Goal: Task Accomplishment & Management: Complete application form

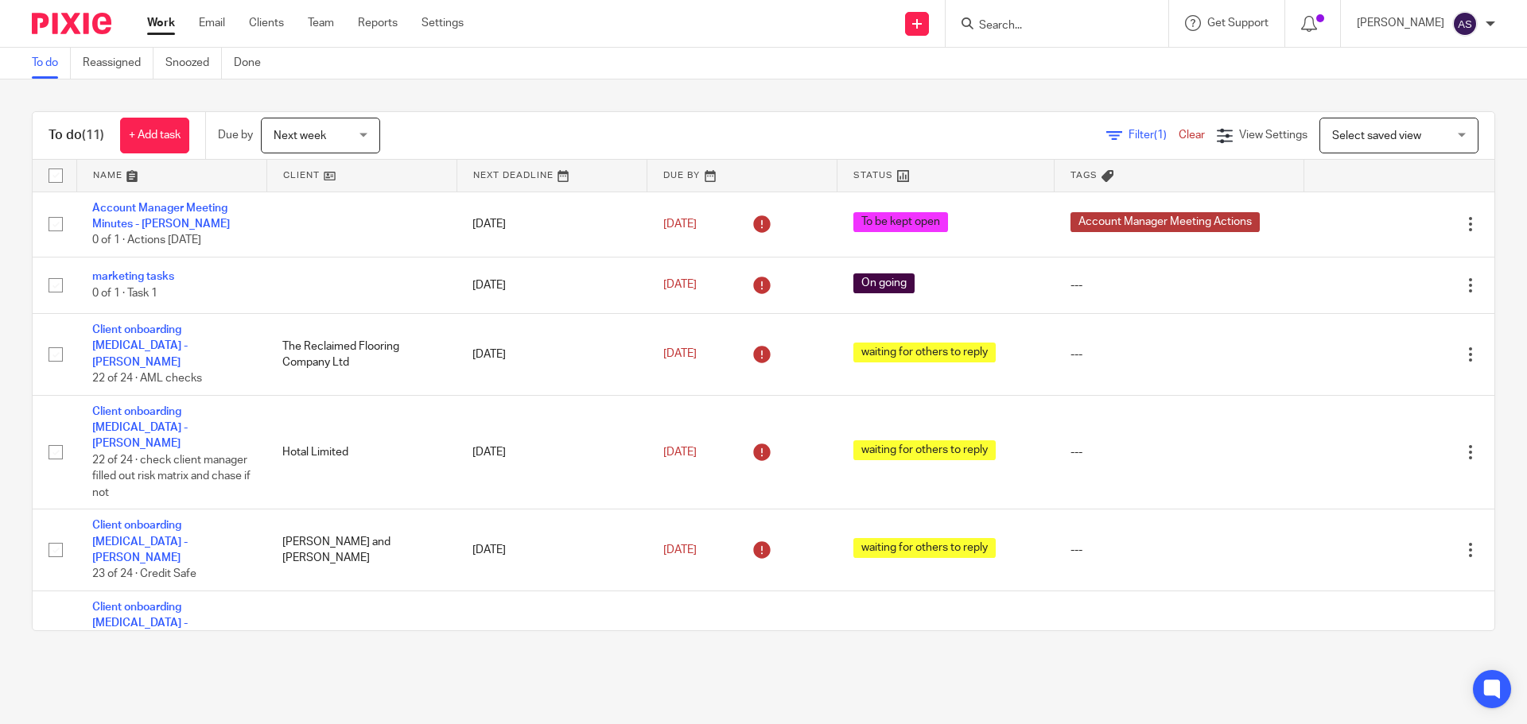
click at [169, 21] on link "Work" at bounding box center [161, 23] width 28 height 16
click at [1063, 21] on input "Search" at bounding box center [1048, 26] width 143 height 14
click at [1024, 25] on input "Search" at bounding box center [1048, 26] width 143 height 14
click at [1032, 29] on input "Search" at bounding box center [1048, 26] width 143 height 14
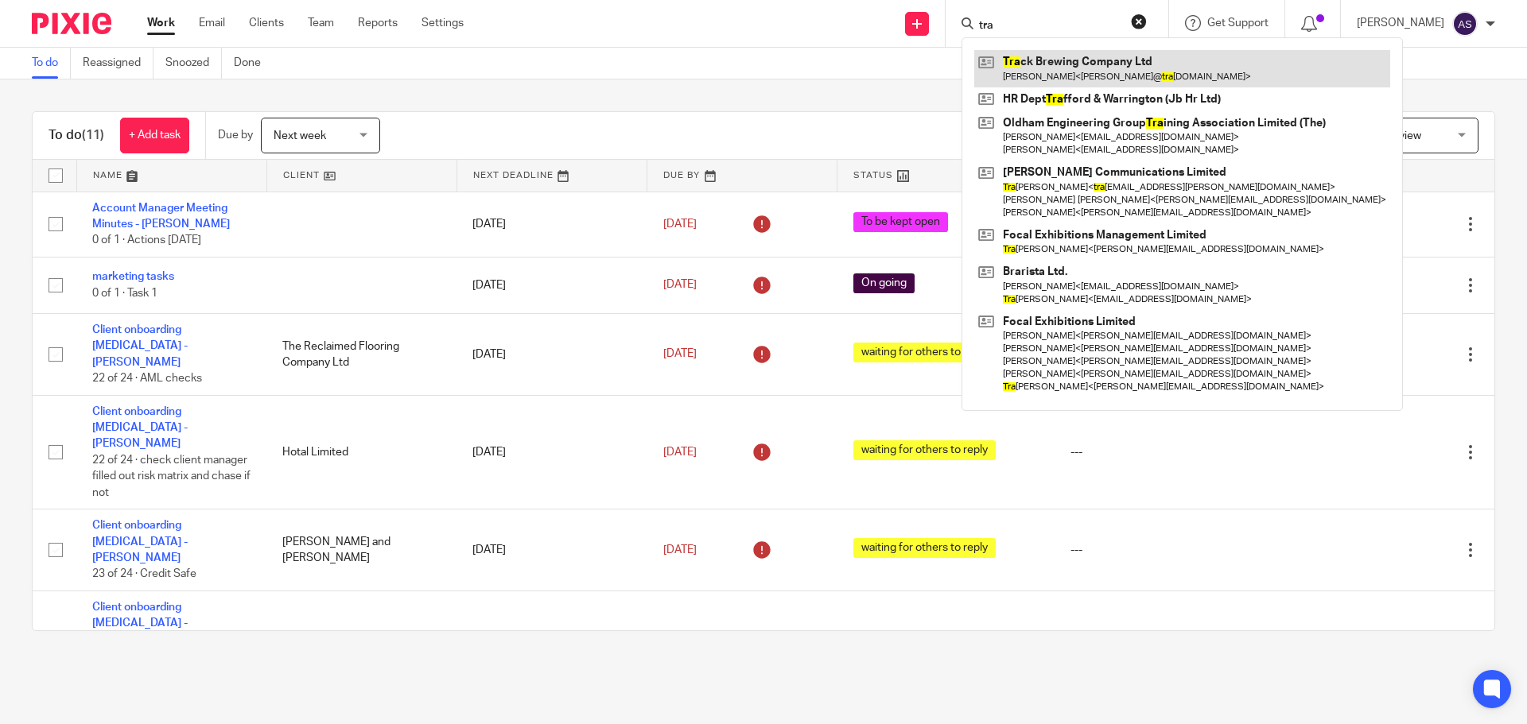
type input "tra"
click at [1052, 68] on link at bounding box center [1182, 68] width 416 height 37
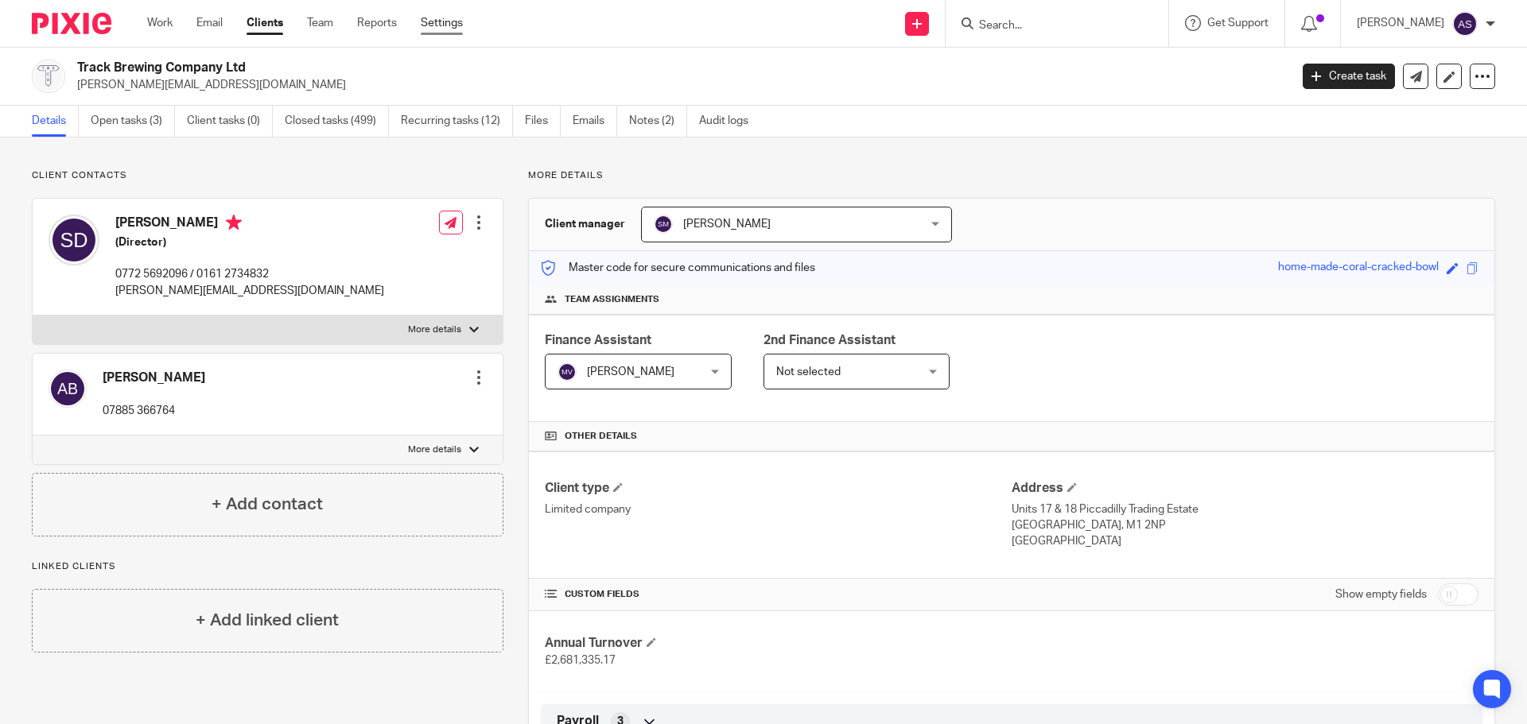
click at [453, 30] on link "Settings" at bounding box center [442, 23] width 42 height 16
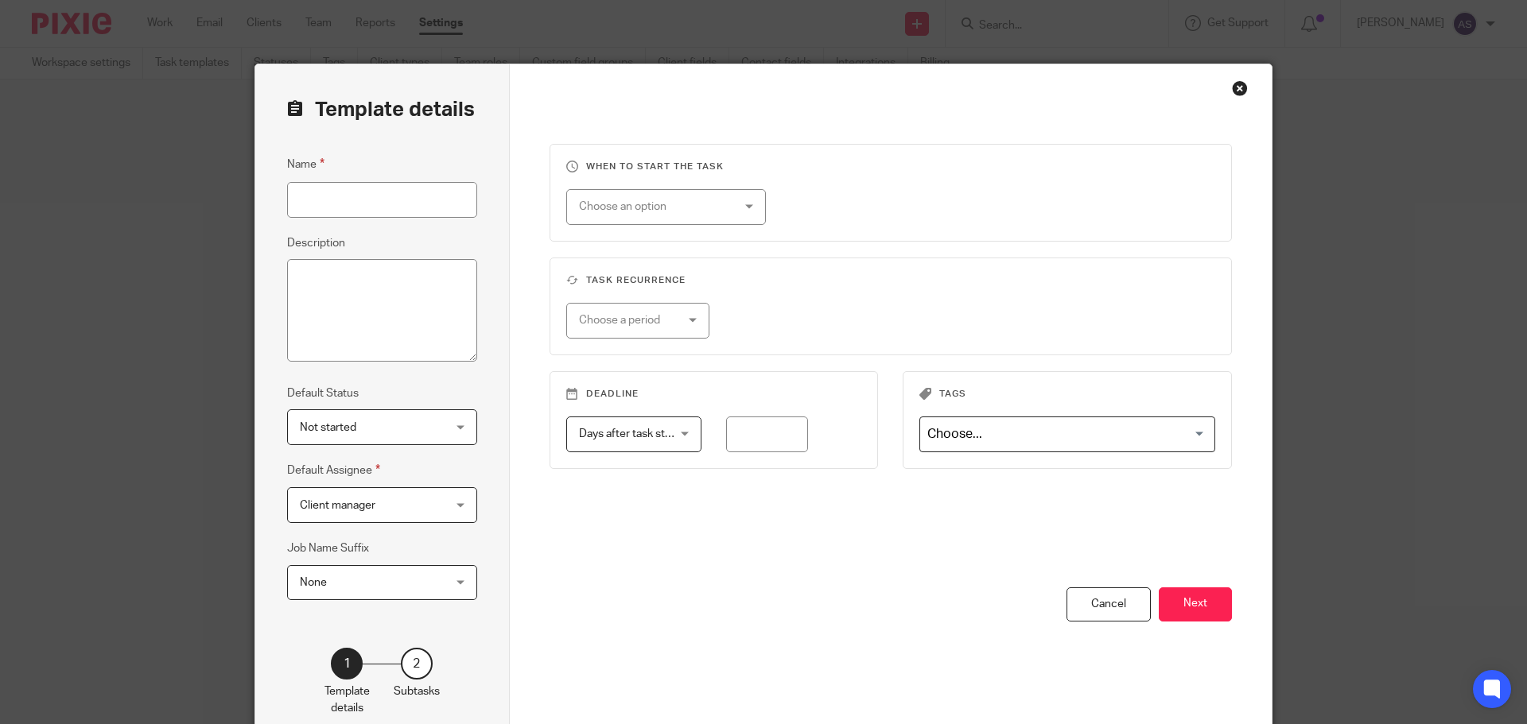
click at [371, 214] on input "Name" at bounding box center [382, 200] width 190 height 36
type input "Track - Management Reports"
click at [404, 503] on span "Client manager" at bounding box center [370, 504] width 141 height 33
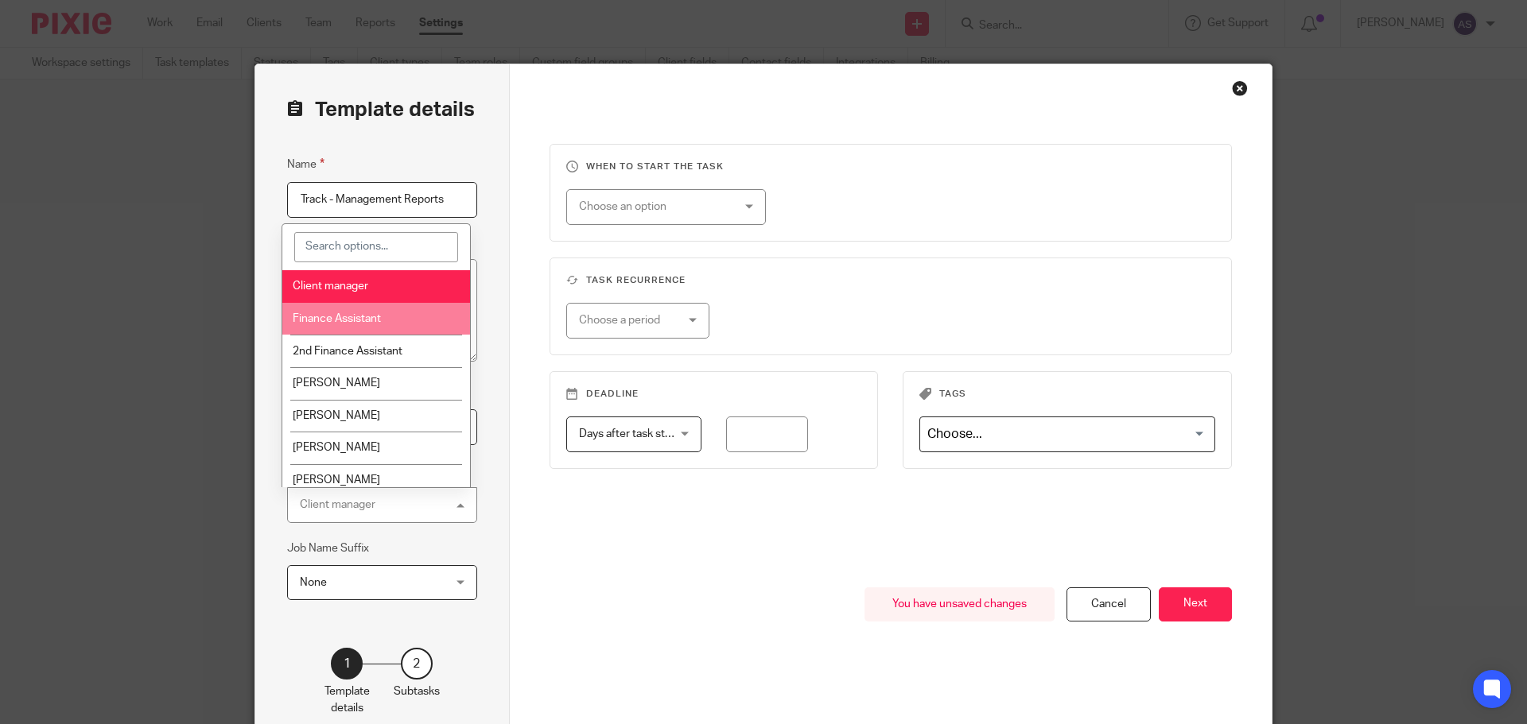
click at [374, 321] on span "Finance Assistant" at bounding box center [337, 318] width 88 height 11
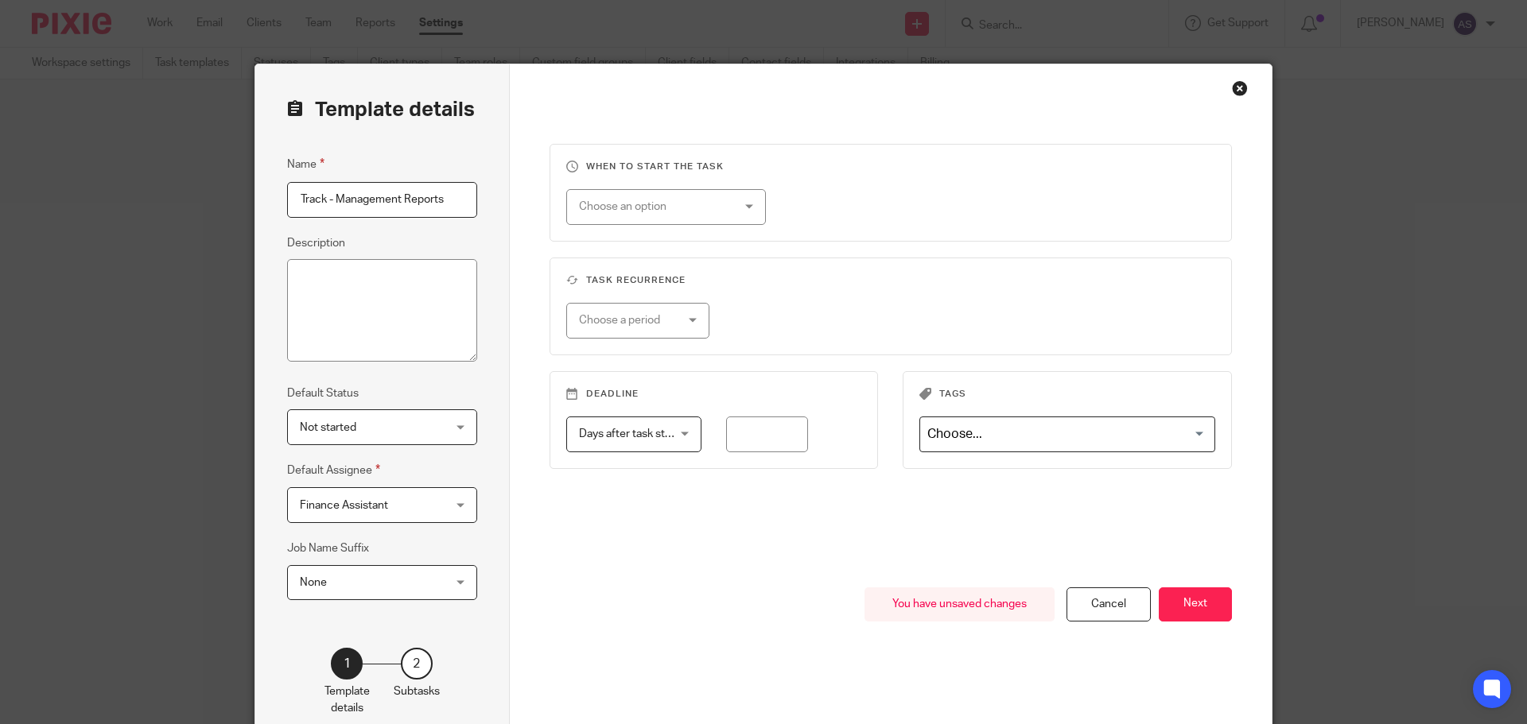
click at [698, 204] on div "Choose an option" at bounding box center [653, 206] width 149 height 33
click at [592, 238] on span "On date" at bounding box center [591, 240] width 40 height 11
click at [642, 209] on span "On date" at bounding box center [653, 206] width 149 height 33
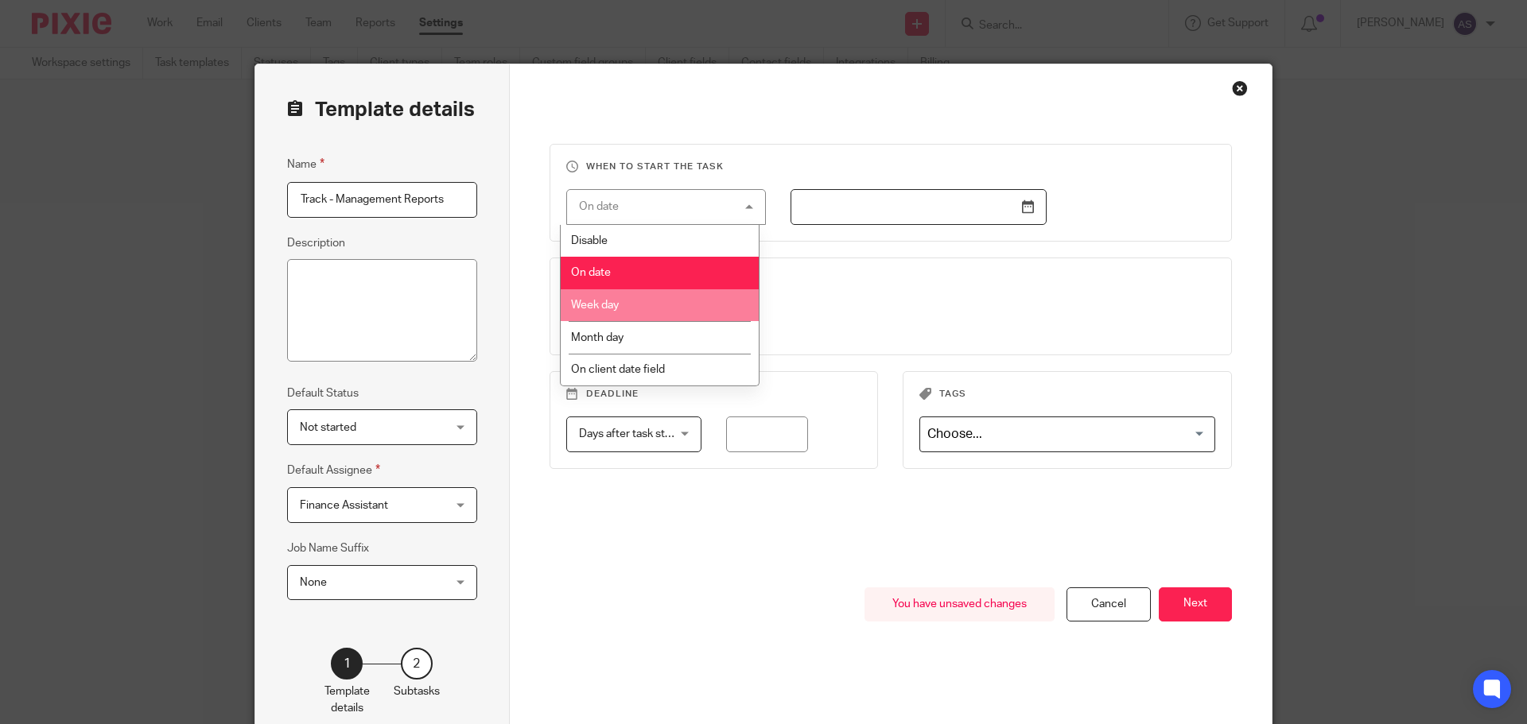
click at [643, 299] on li "Week day" at bounding box center [660, 305] width 198 height 33
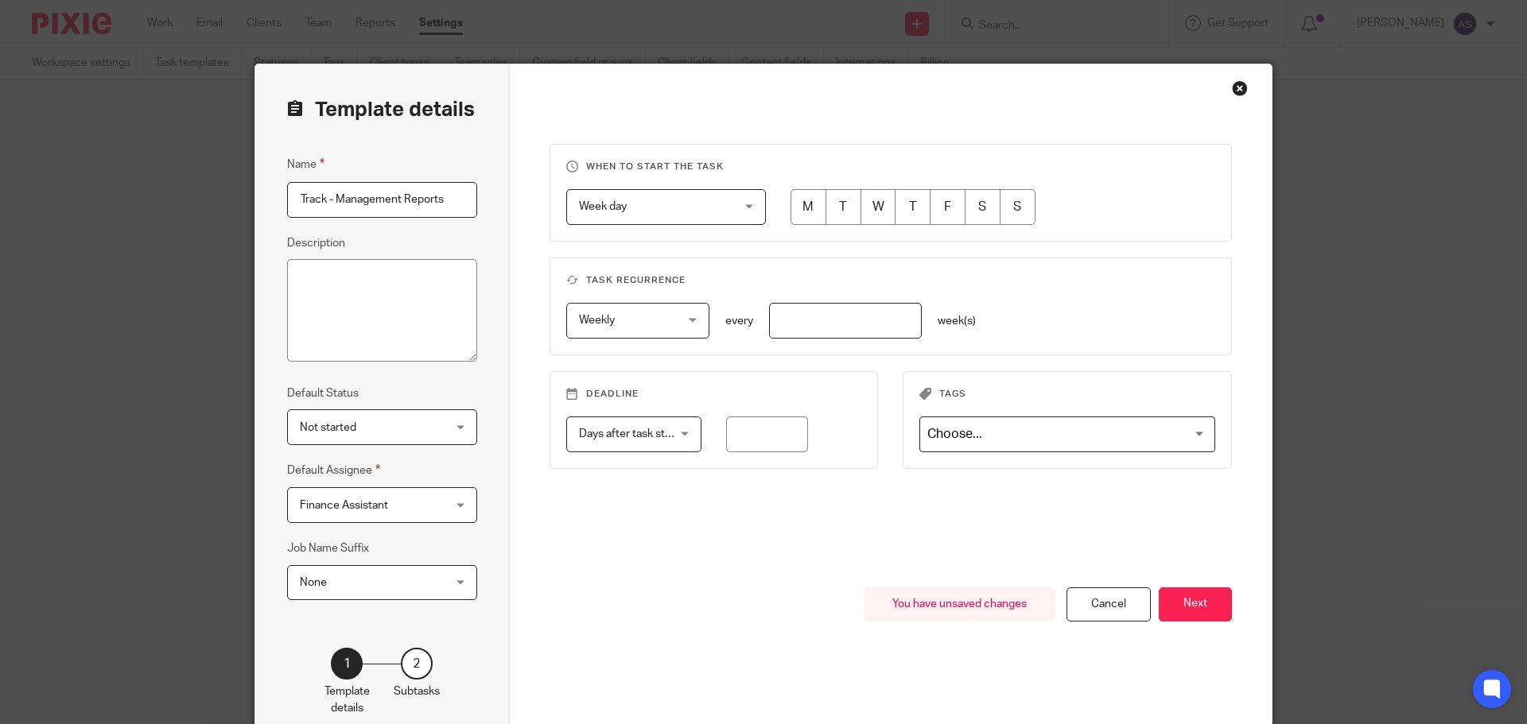
click at [790, 208] on input "radio" at bounding box center [808, 207] width 36 height 36
radio input "true"
click at [639, 324] on span "Weekly" at bounding box center [631, 320] width 104 height 33
click at [723, 206] on div "Week day Week day" at bounding box center [666, 207] width 200 height 36
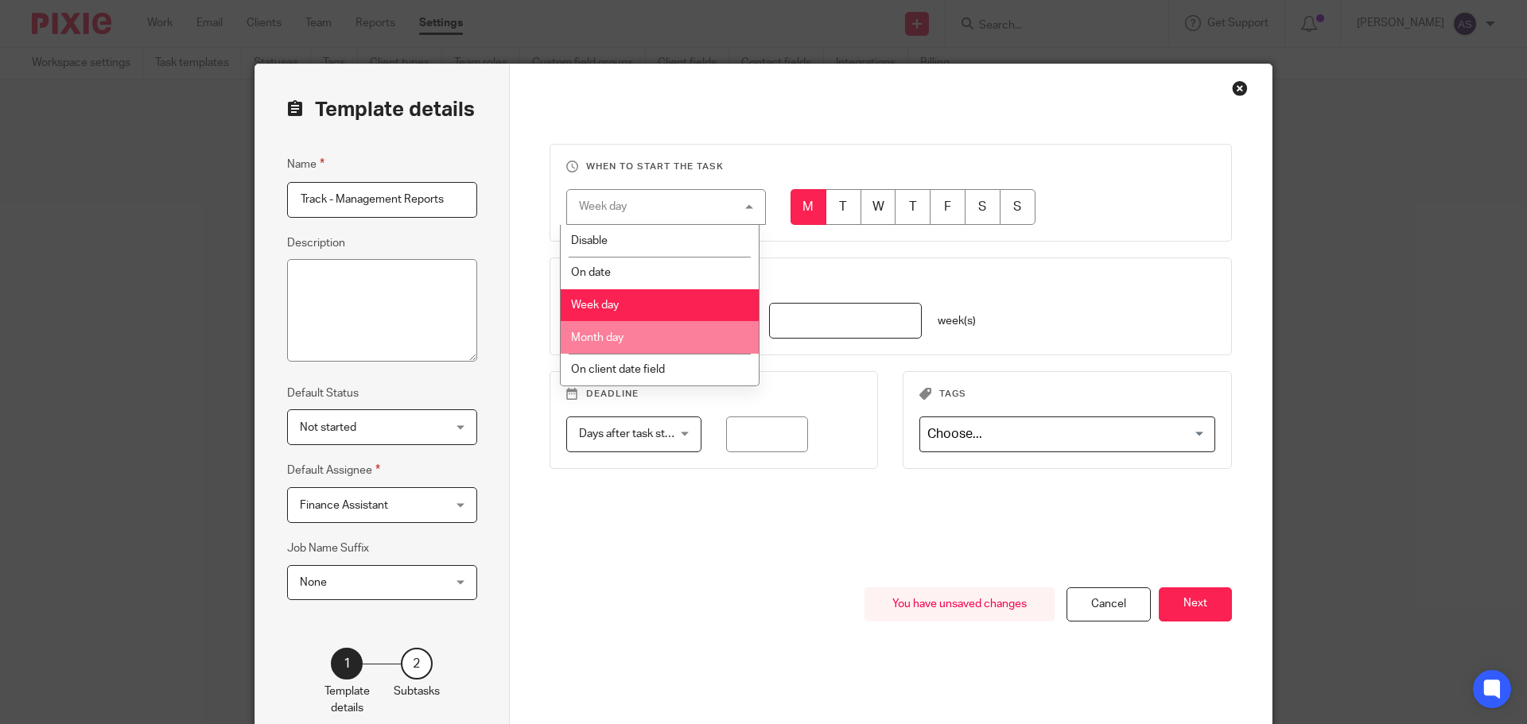
click at [715, 332] on li "Month day" at bounding box center [660, 337] width 198 height 33
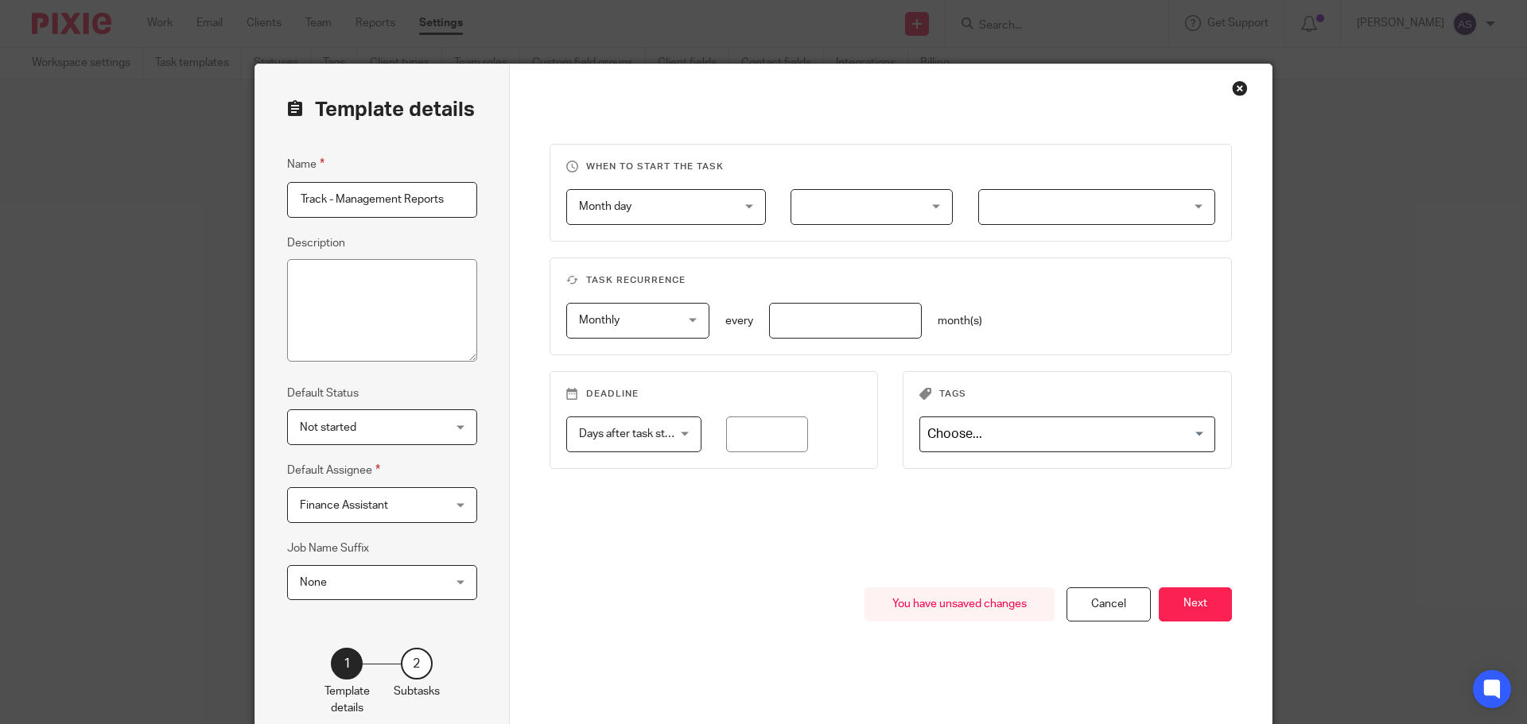
click at [844, 200] on div at bounding box center [871, 207] width 162 height 36
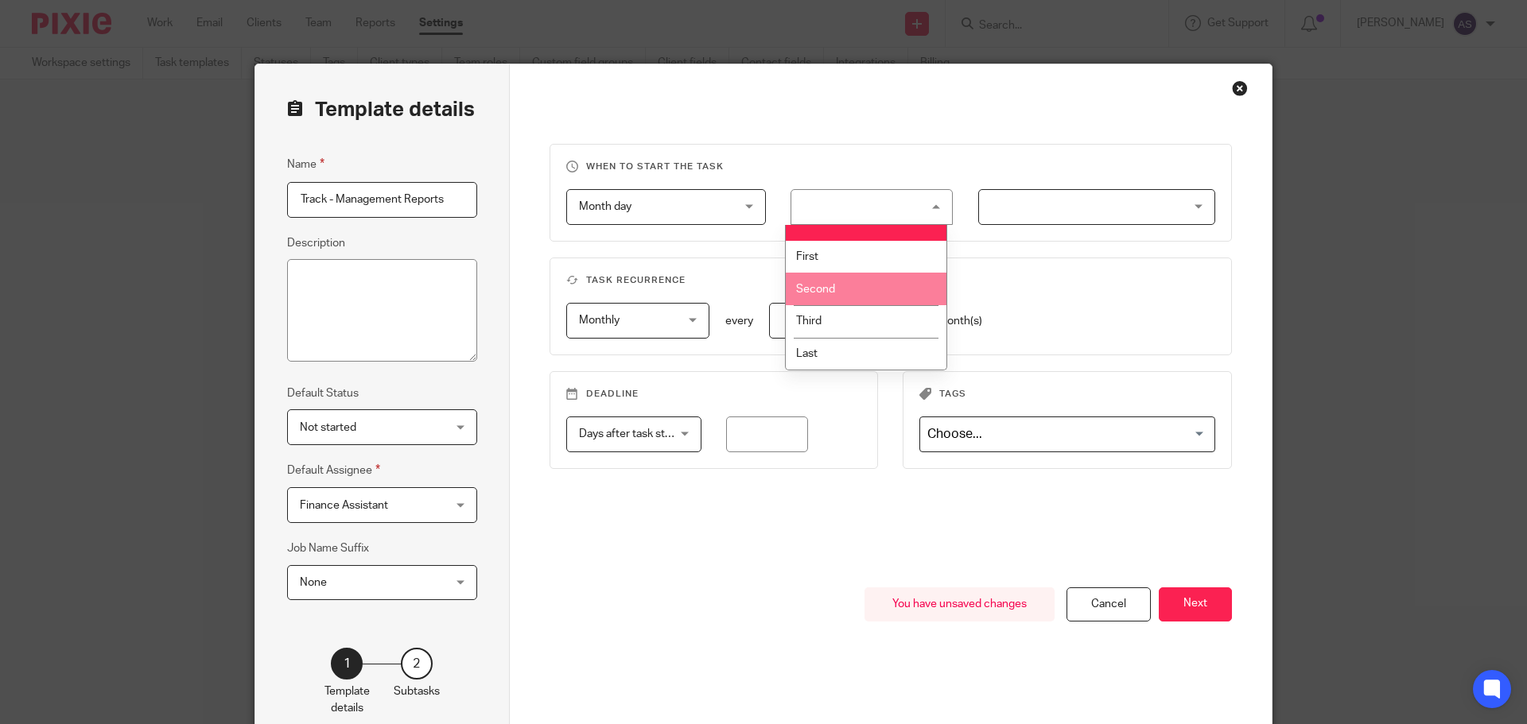
click at [864, 312] on li "Third" at bounding box center [866, 321] width 161 height 33
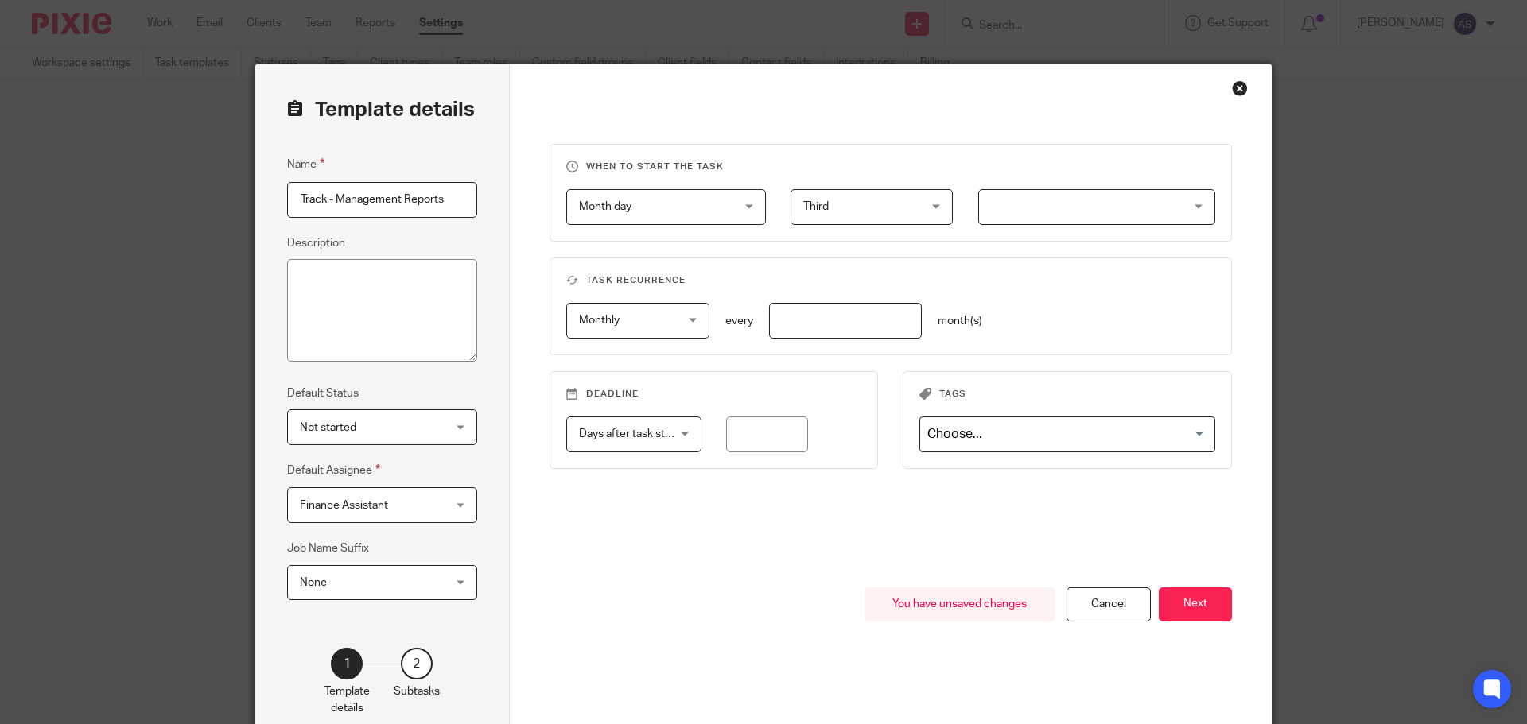
click at [825, 321] on input "number" at bounding box center [845, 321] width 153 height 36
click at [1068, 212] on div at bounding box center [1096, 207] width 237 height 36
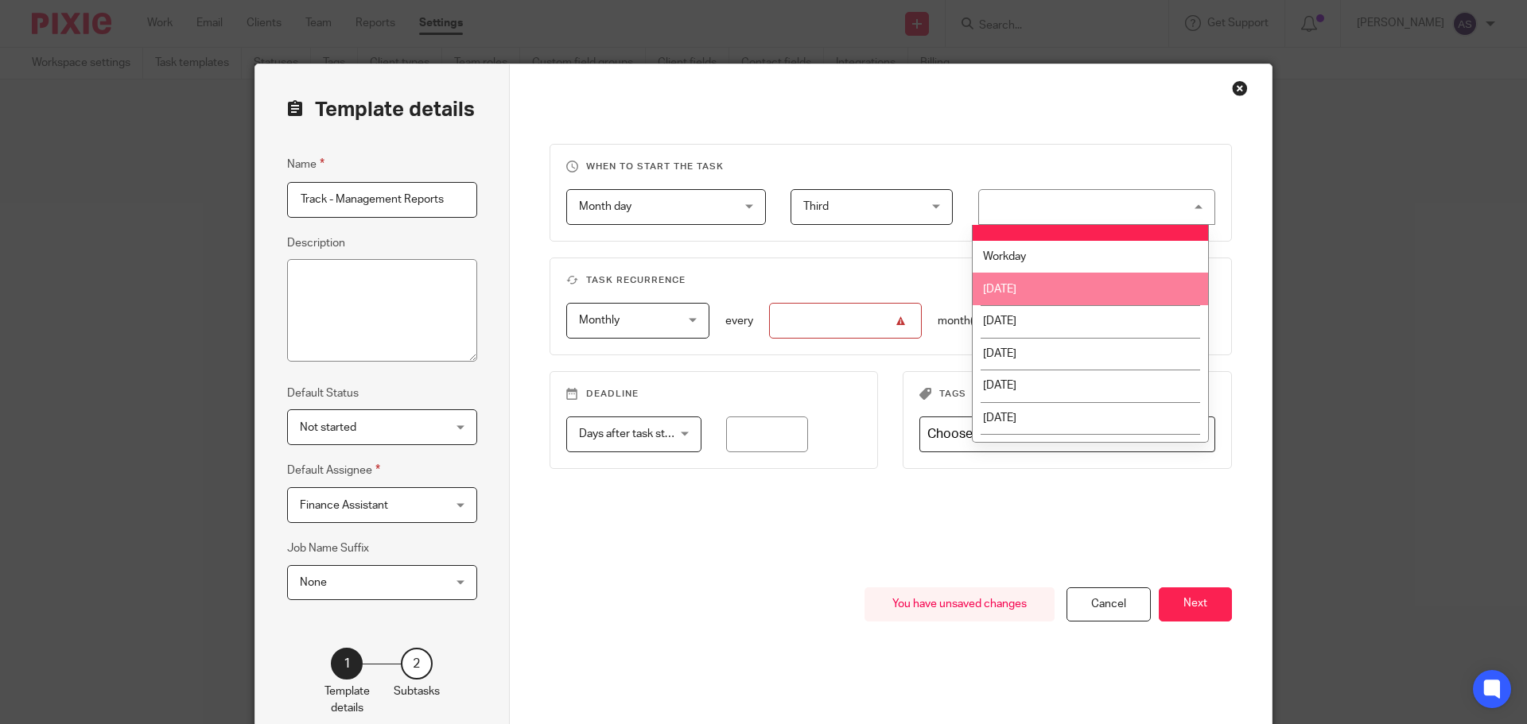
click at [1064, 282] on li "Monday" at bounding box center [1089, 289] width 235 height 33
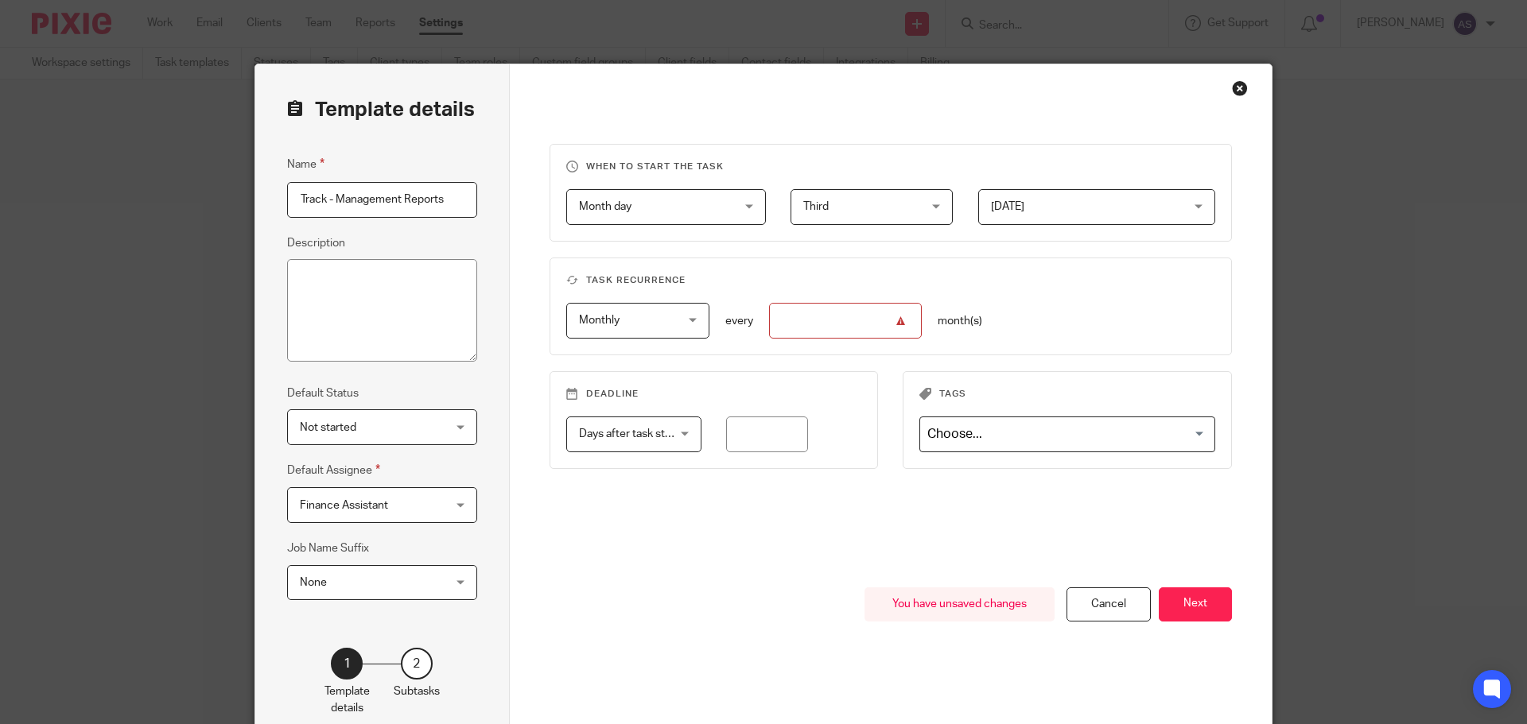
click at [811, 314] on input "number" at bounding box center [845, 321] width 153 height 36
type input "1"
click at [1186, 605] on button "Next" at bounding box center [1194, 605] width 73 height 34
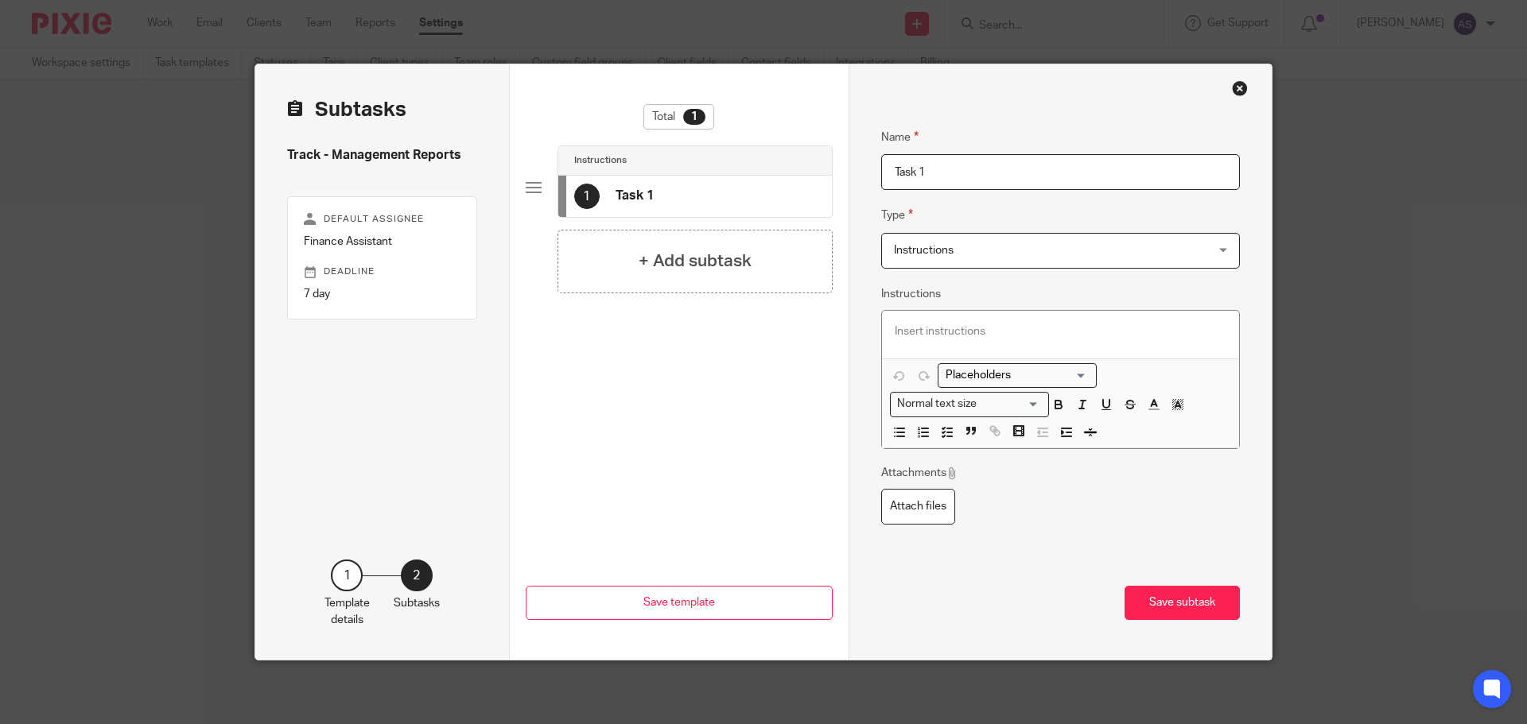
click at [915, 326] on p at bounding box center [1061, 332] width 332 height 16
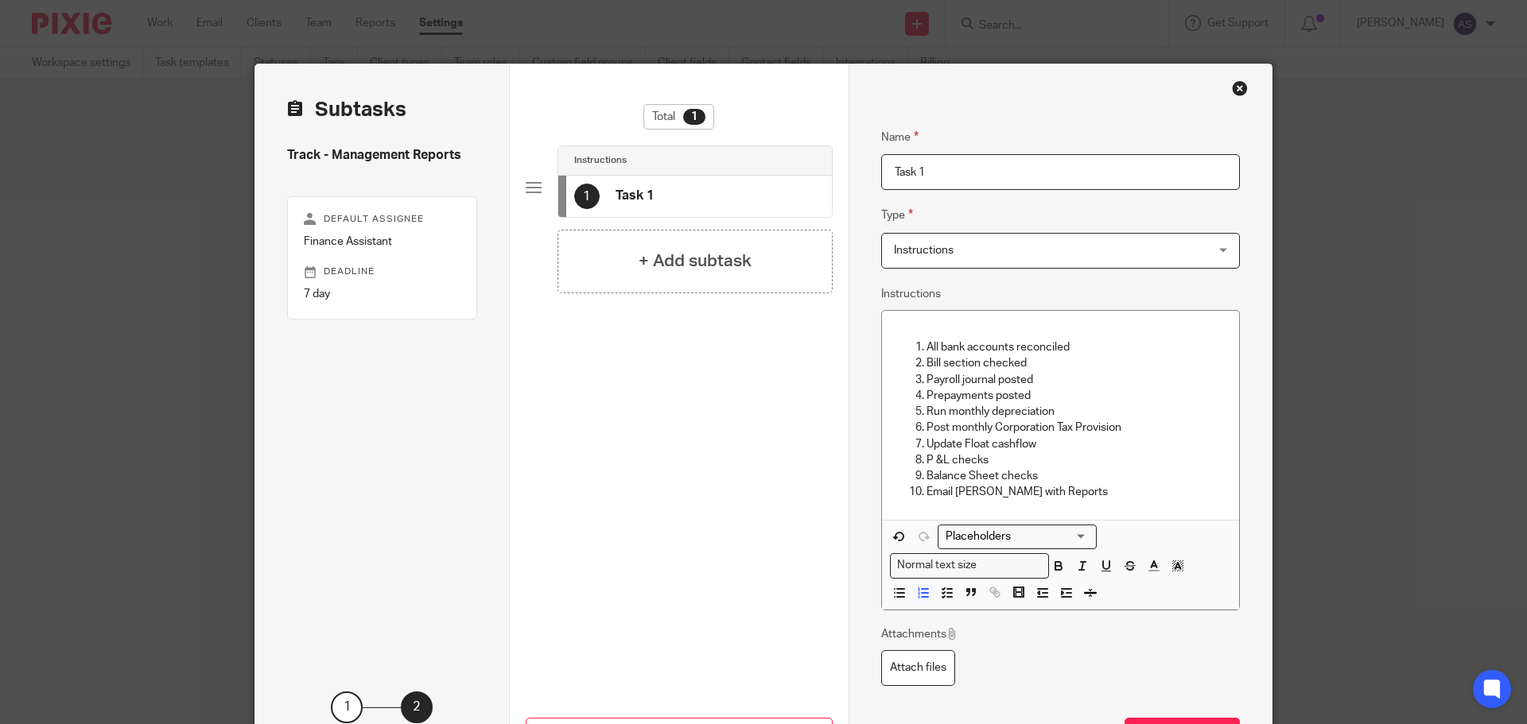
click at [857, 174] on div "Name Task 1 Type Instructions Instructions Instructions Document signing - requ…" at bounding box center [1060, 427] width 424 height 727
paste input "Management Reports"
type input "Management Reports"
click at [926, 342] on p "All bank accounts reconciled" at bounding box center [1076, 348] width 301 height 16
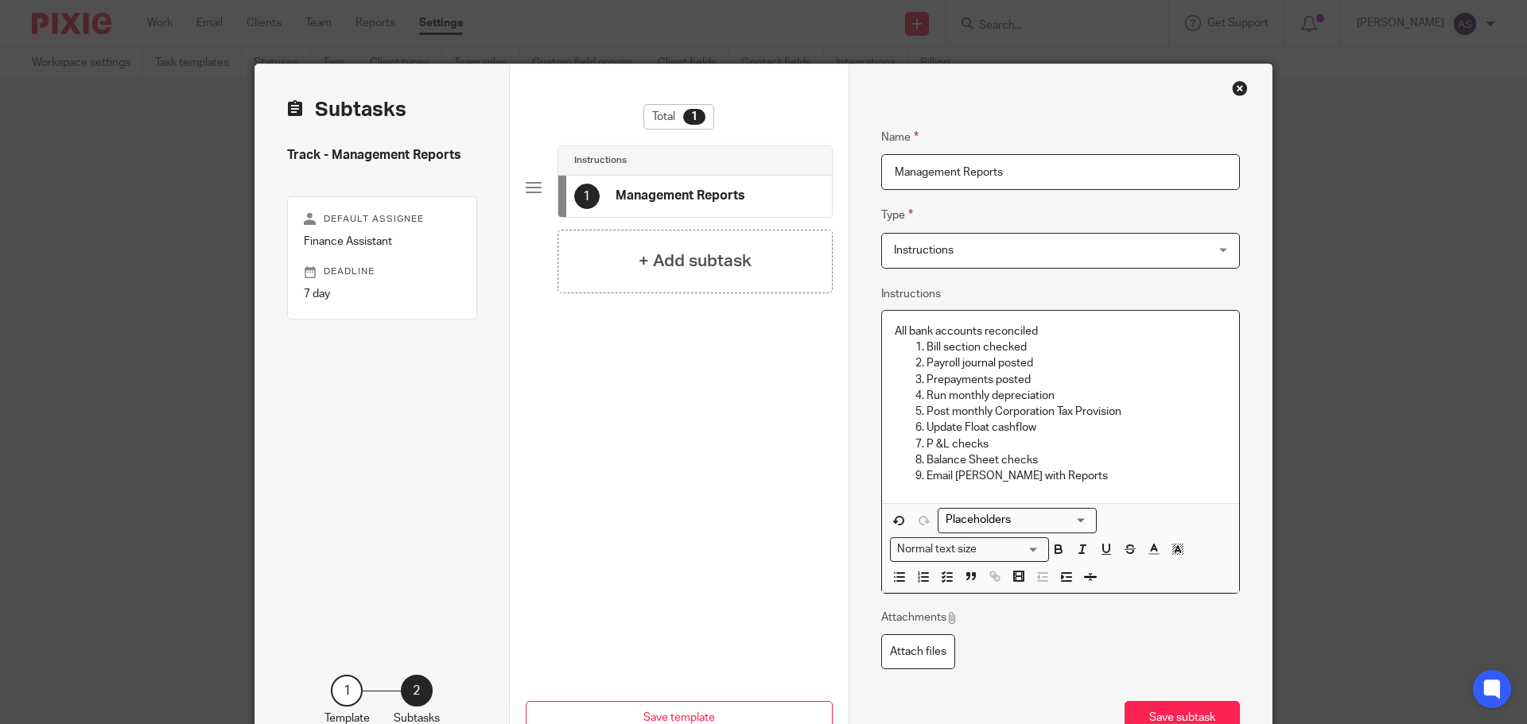
click at [926, 350] on li "Bill section checked" at bounding box center [1076, 348] width 301 height 16
click at [926, 360] on p "Payroll journal posted" at bounding box center [1076, 363] width 301 height 16
click at [926, 381] on li "Prepayments posted" at bounding box center [1076, 380] width 301 height 16
click at [926, 395] on p "Run monthly depreciation" at bounding box center [1076, 396] width 301 height 16
click at [926, 412] on li "Post monthly Corporation Tax Provision" at bounding box center [1076, 412] width 301 height 16
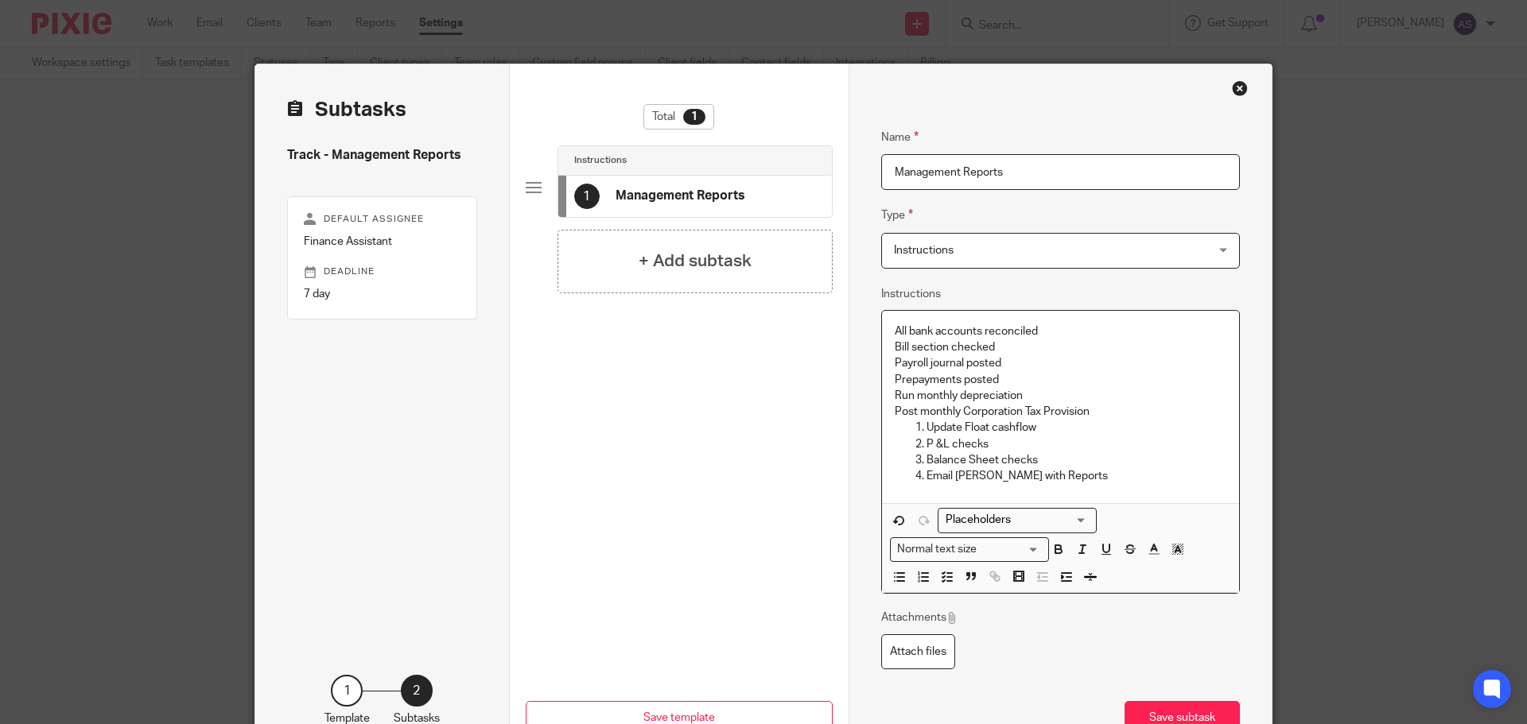
click at [926, 423] on li "Update Float cashflow" at bounding box center [1076, 428] width 301 height 16
click at [926, 448] on li "P &L checks" at bounding box center [1076, 445] width 301 height 16
click at [926, 459] on li "Balance Sheet checks" at bounding box center [1076, 460] width 301 height 16
click at [926, 475] on li "Email Sam with Reports" at bounding box center [1076, 476] width 301 height 16
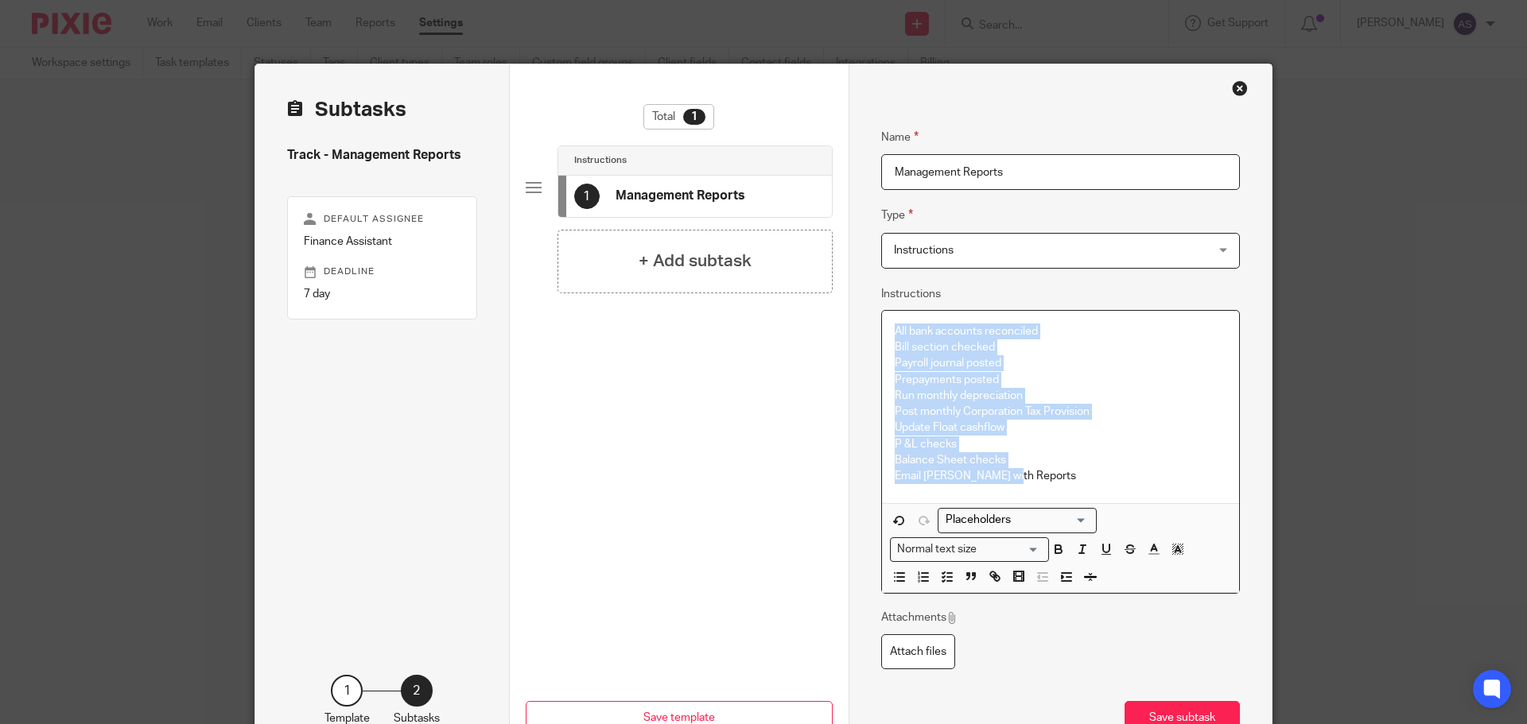
drag, startPoint x: 1033, startPoint y: 484, endPoint x: 887, endPoint y: 314, distance: 224.4
click at [887, 314] on div "All bank accounts reconciled Bill section checked Payroll journal posted Prepay…" at bounding box center [1061, 407] width 358 height 193
click at [947, 577] on line "button" at bounding box center [949, 577] width 5 height 0
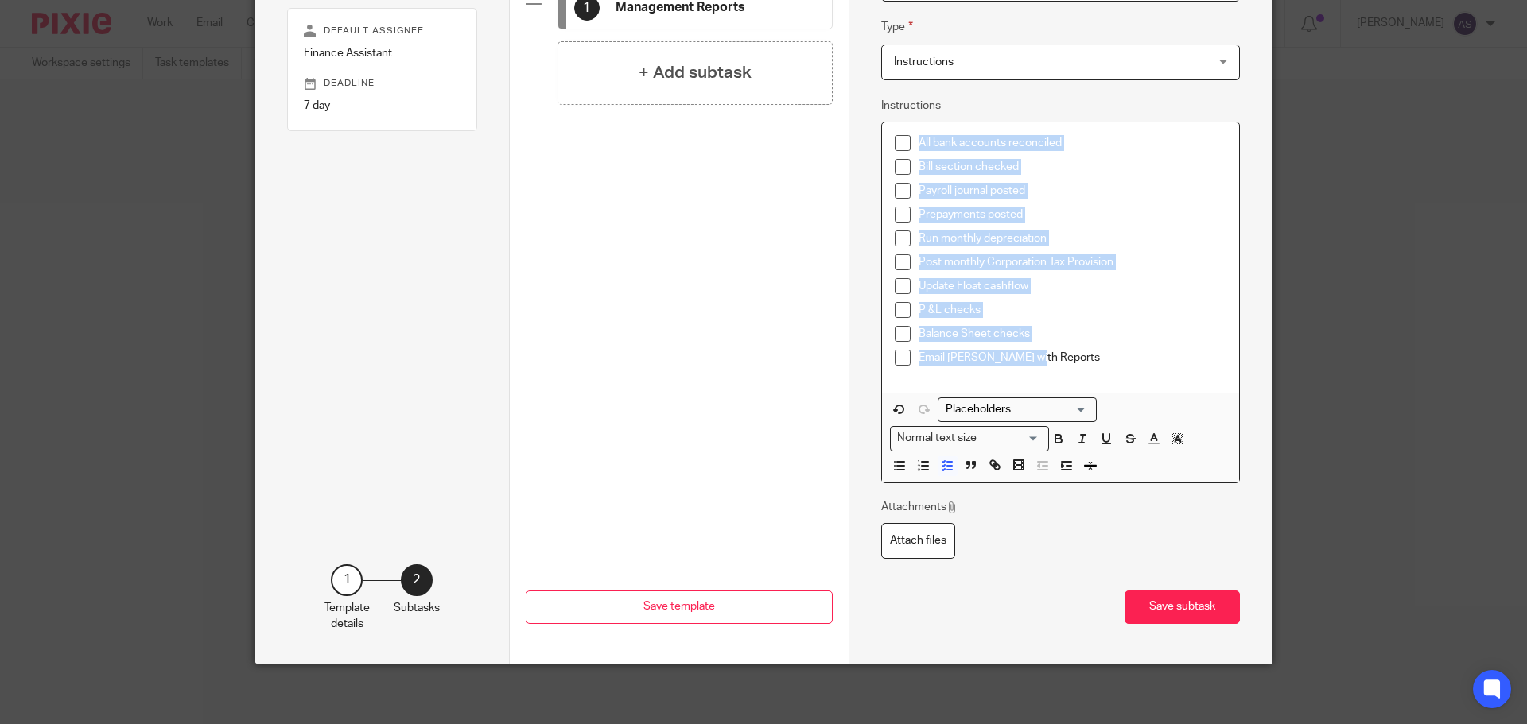
scroll to position [192, 0]
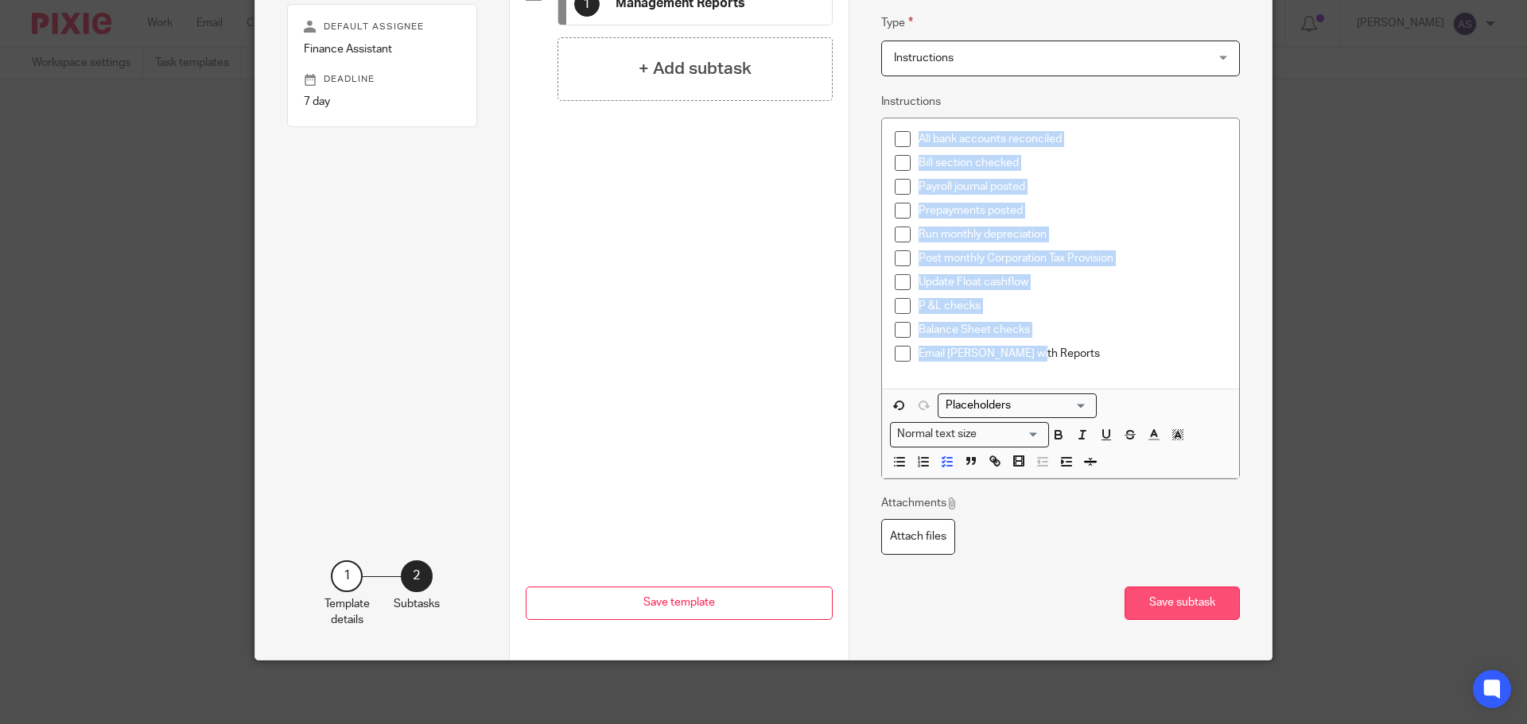
click at [1179, 605] on button "Save subtask" at bounding box center [1181, 604] width 115 height 34
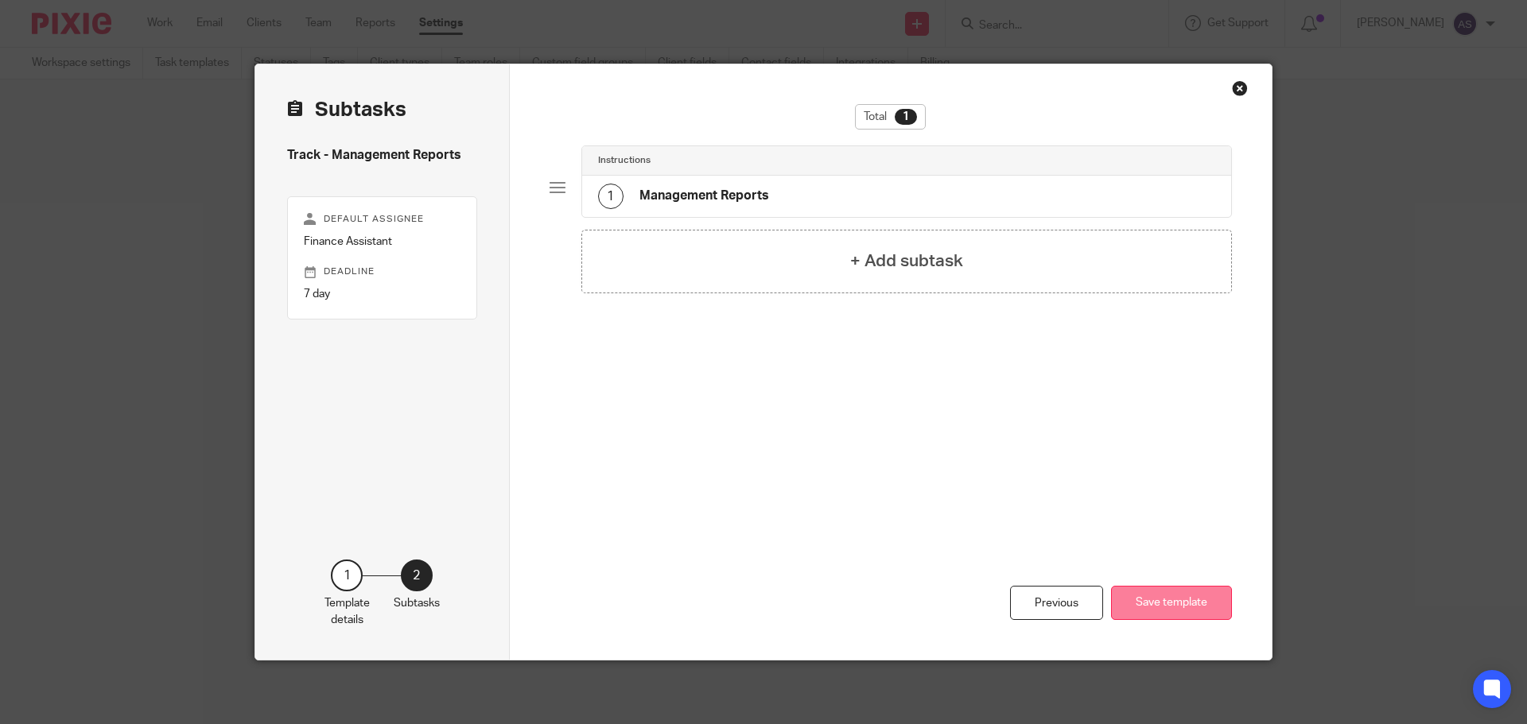
click at [1193, 603] on button "Save template" at bounding box center [1171, 603] width 121 height 34
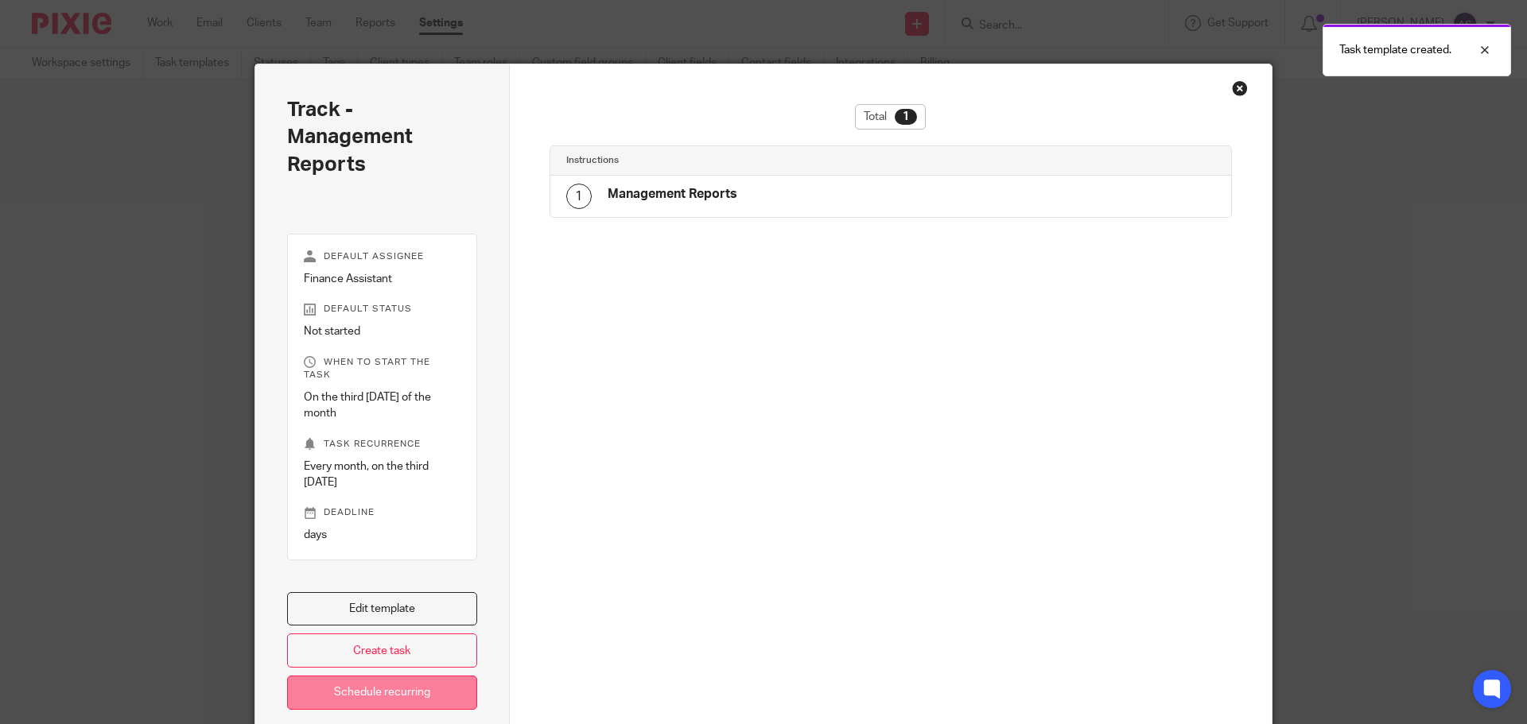
click at [415, 679] on link "Schedule recurring" at bounding box center [382, 693] width 190 height 34
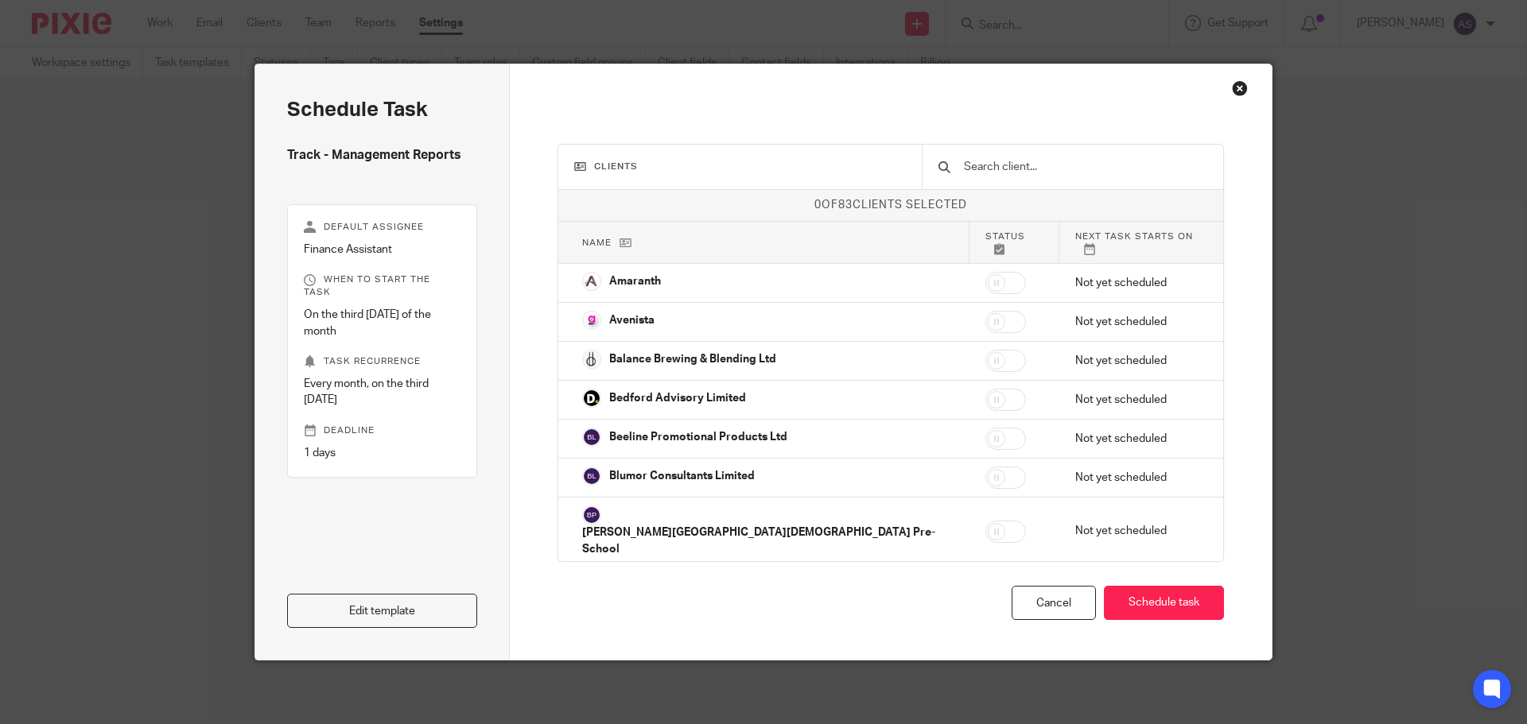
click at [1005, 174] on input "text" at bounding box center [1084, 166] width 245 height 17
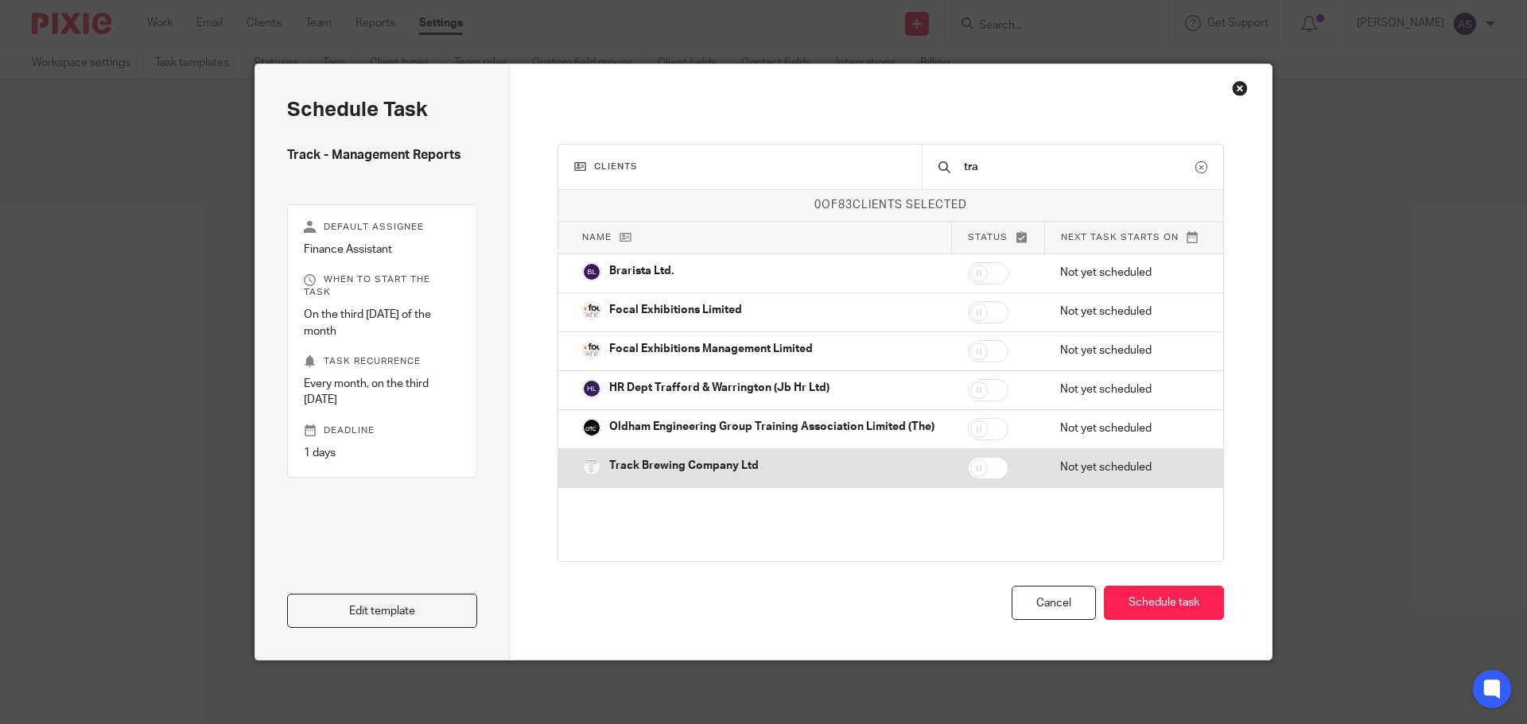
type input "tra"
click at [988, 471] on input "checkbox" at bounding box center [988, 468] width 41 height 22
checkbox input "true"
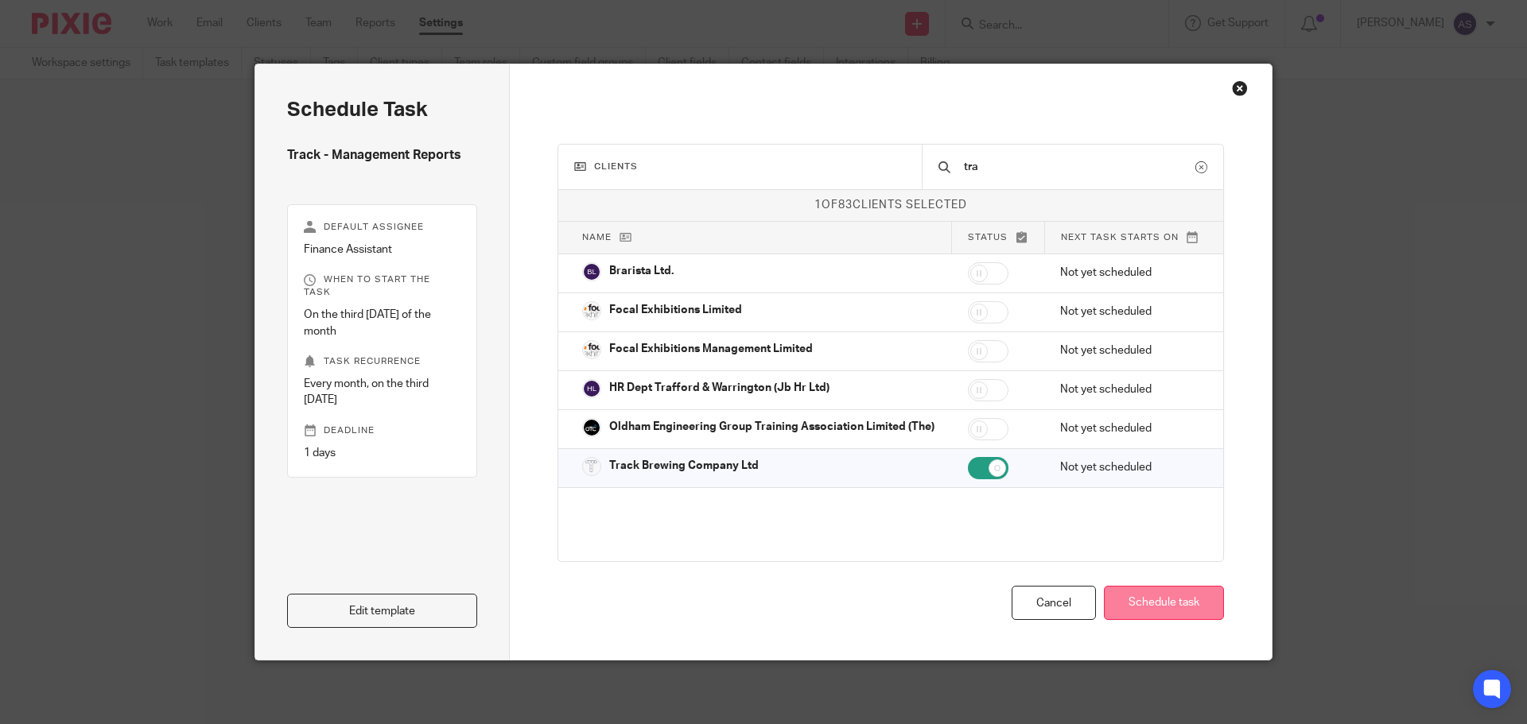
click at [1106, 609] on button "Schedule task" at bounding box center [1164, 603] width 120 height 34
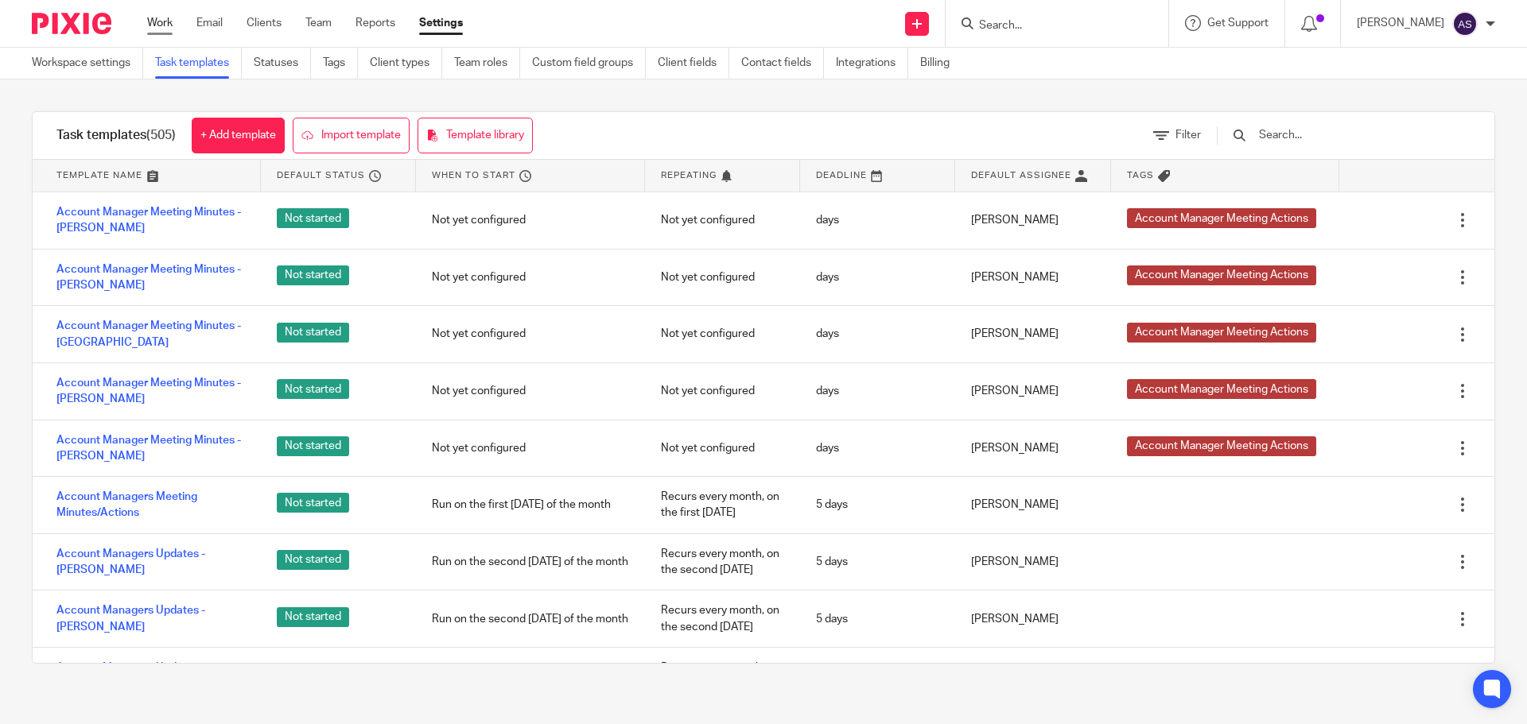
click at [153, 16] on link "Work" at bounding box center [159, 23] width 25 height 16
